Goal: Task Accomplishment & Management: Manage account settings

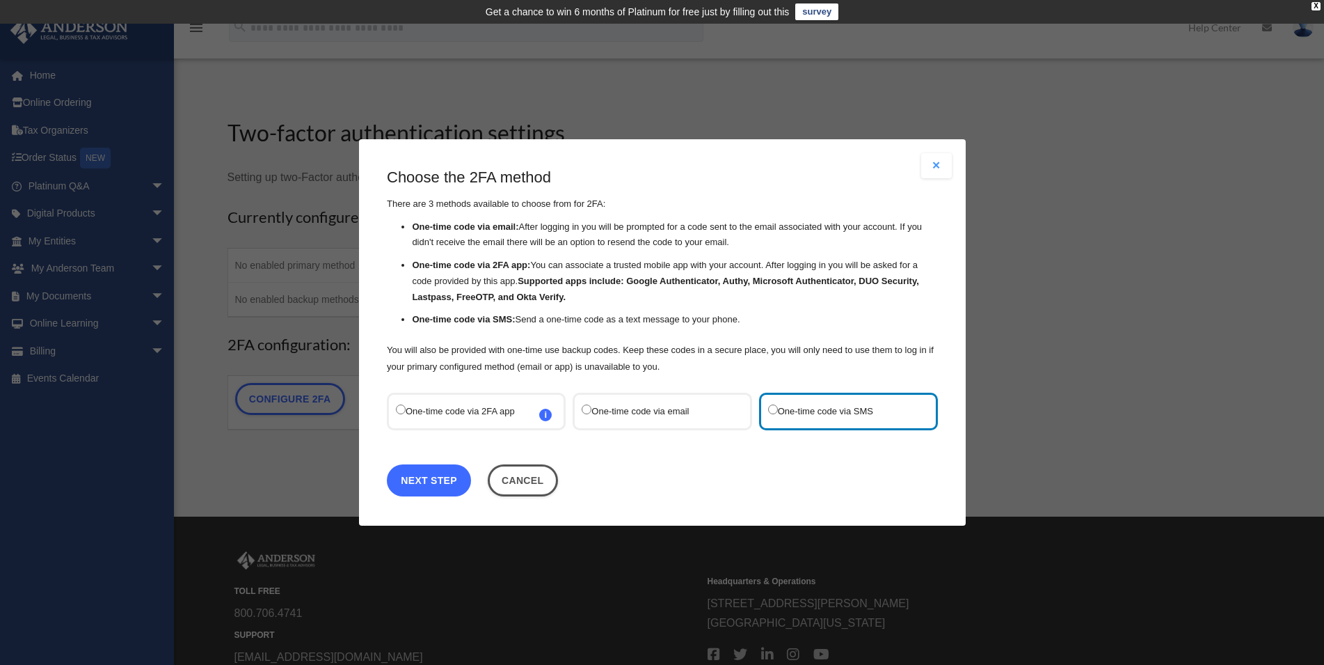
click at [417, 484] on link "Next Step" at bounding box center [429, 480] width 84 height 32
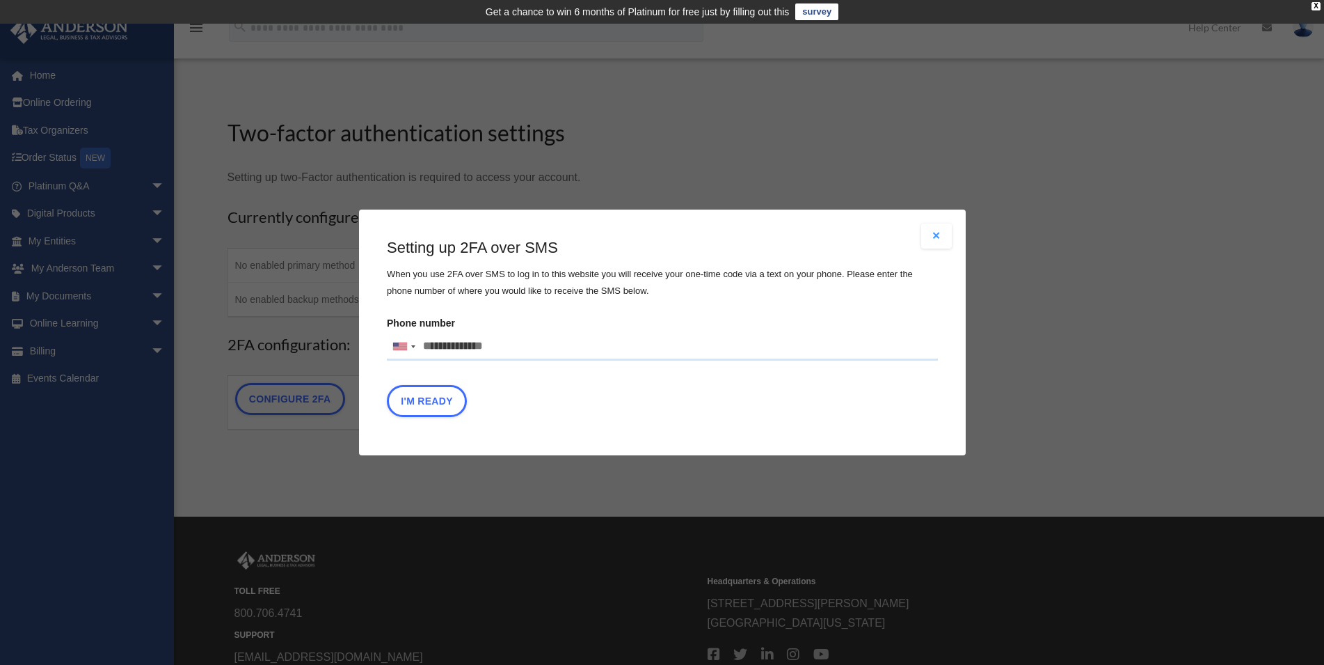
drag, startPoint x: 513, startPoint y: 347, endPoint x: 353, endPoint y: 352, distance: 159.4
click at [387, 352] on input "Phone number [GEOGRAPHIC_DATA] +1 [GEOGRAPHIC_DATA] +44 [GEOGRAPHIC_DATA] (‫[GE…" at bounding box center [662, 347] width 551 height 28
type input "**********"
click at [409, 400] on button "I'm Ready" at bounding box center [427, 401] width 80 height 32
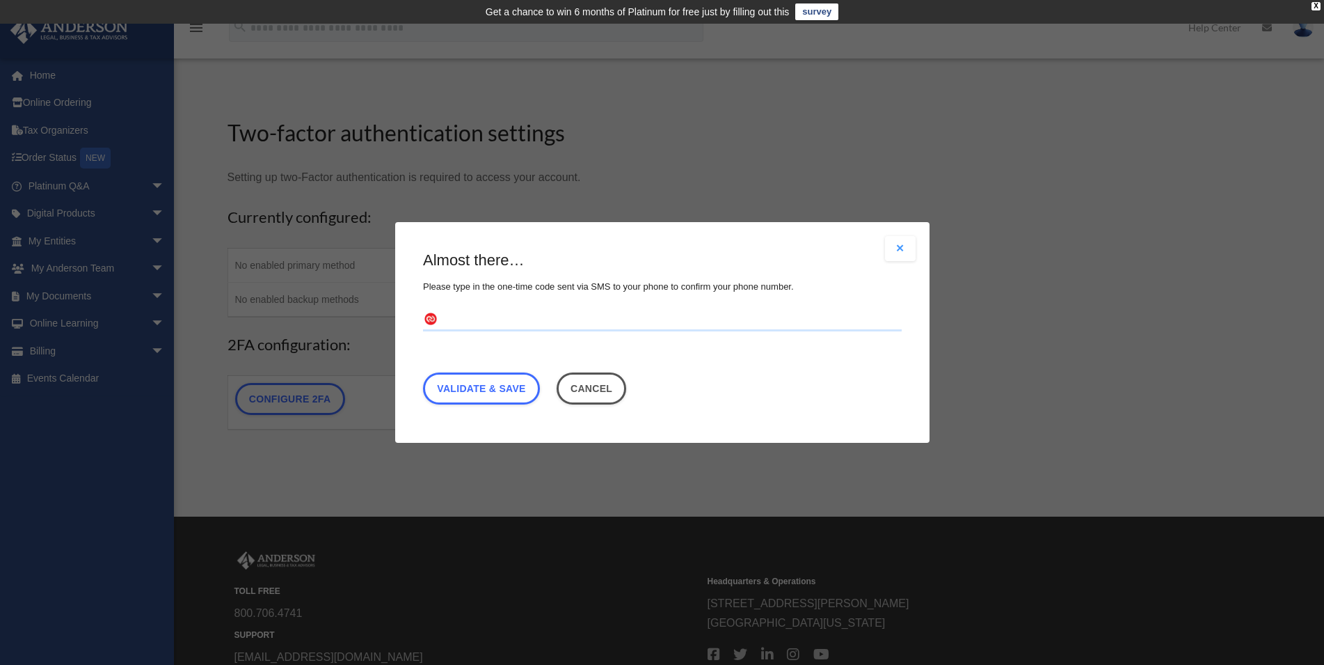
click at [566, 324] on input "text" at bounding box center [662, 320] width 479 height 22
type input "******"
click at [496, 397] on link "Validate & Save" at bounding box center [481, 388] width 117 height 32
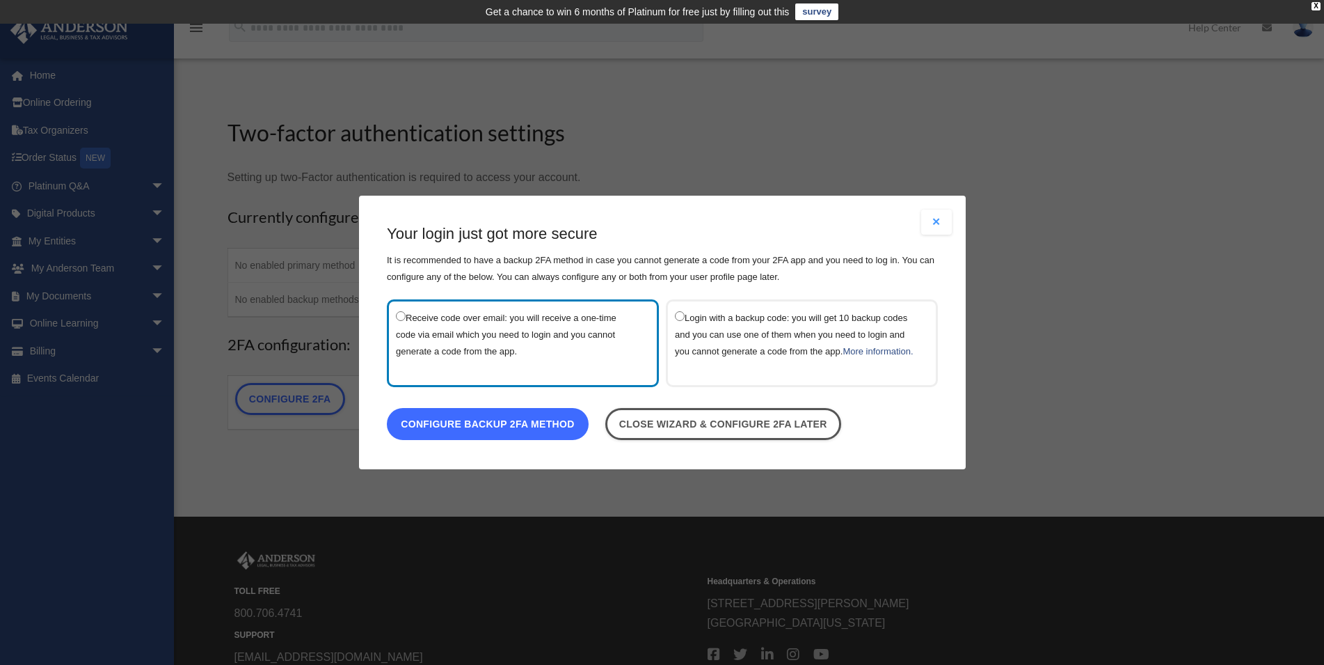
click at [541, 438] on link "Configure backup 2FA method" at bounding box center [488, 424] width 202 height 32
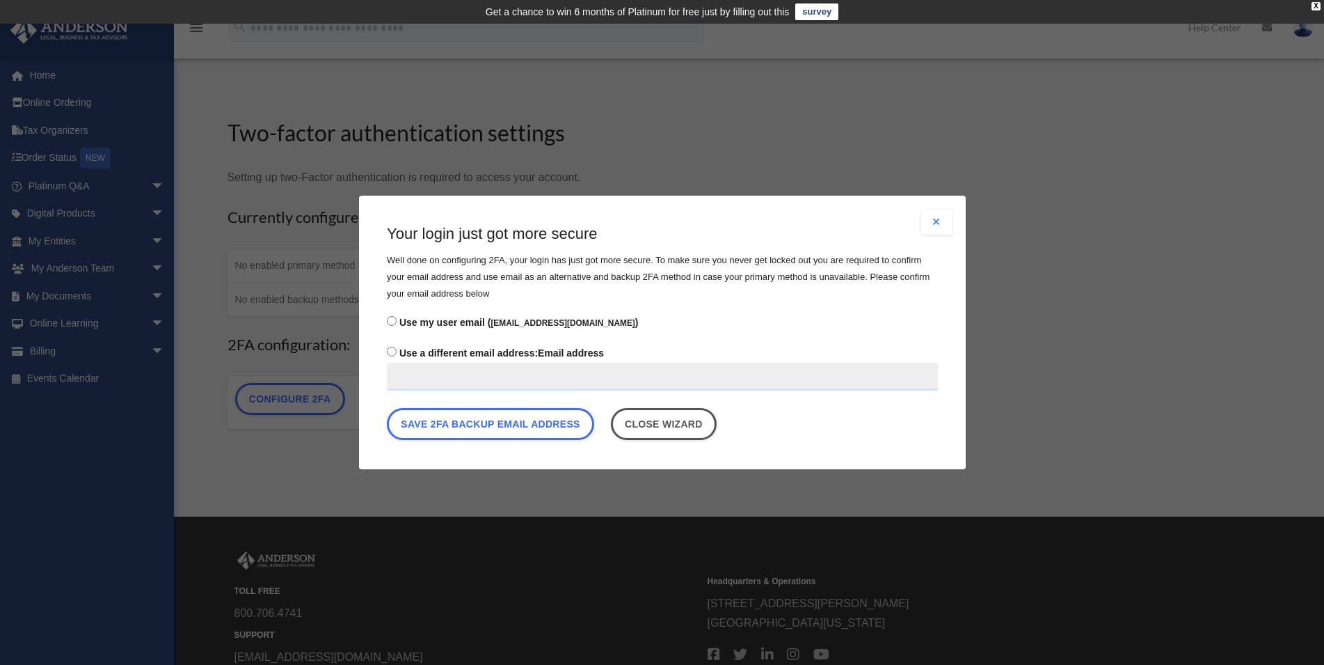
click at [488, 381] on input "Use a different email address: Email address" at bounding box center [662, 377] width 551 height 28
click at [404, 331] on label "Use my user email ( [EMAIL_ADDRESS][DOMAIN_NAME] )" at bounding box center [662, 322] width 551 height 20
click at [493, 428] on button "Save 2FA backup email address" at bounding box center [490, 424] width 207 height 32
click at [527, 379] on input "Use a different email address: Email address" at bounding box center [662, 377] width 551 height 28
